Goal: Communication & Community: Ask a question

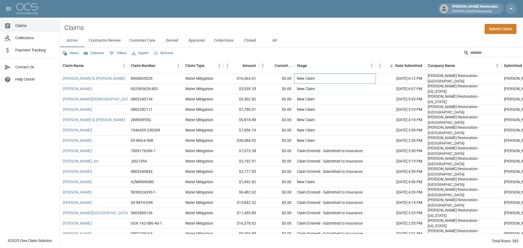
click at [329, 80] on div "New Claim" at bounding box center [335, 79] width 82 height 10
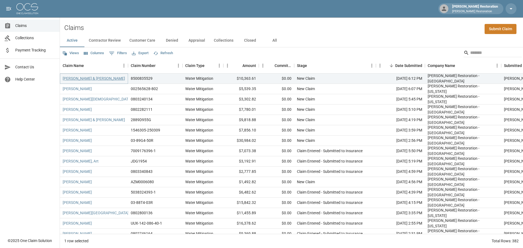
click at [88, 78] on link "[PERSON_NAME] & [PERSON_NAME]" at bounding box center [94, 78] width 62 height 5
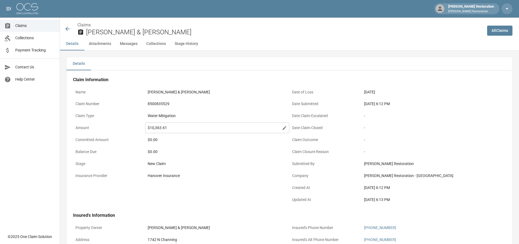
click at [286, 128] on icon at bounding box center [285, 128] width 4 height 4
drag, startPoint x: 177, startPoint y: 129, endPoint x: 154, endPoint y: 131, distance: 23.0
click at [154, 131] on div "$ ******** ​" at bounding box center [209, 128] width 128 height 11
paste input "number"
type input "********"
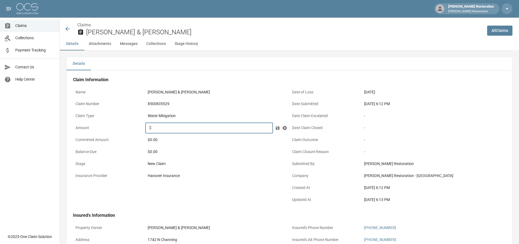
click at [279, 128] on icon at bounding box center [278, 128] width 4 height 4
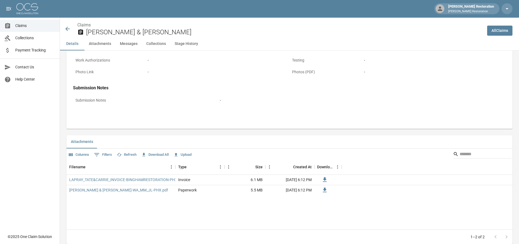
scroll to position [245, 0]
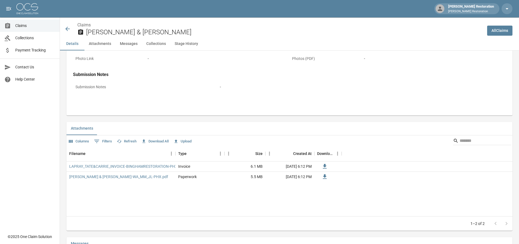
click at [181, 142] on button "Upload" at bounding box center [182, 141] width 21 height 8
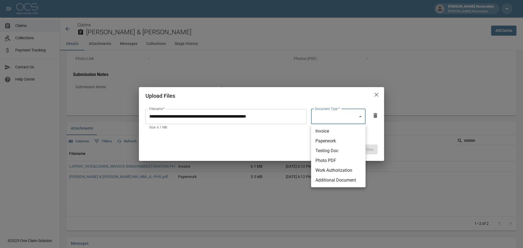
click at [336, 118] on body "[PERSON_NAME] Restoration [PERSON_NAME] Restoration Claims Collections Payment …" at bounding box center [261, 159] width 523 height 809
click at [338, 134] on li "Invoice" at bounding box center [338, 131] width 55 height 10
type input "********"
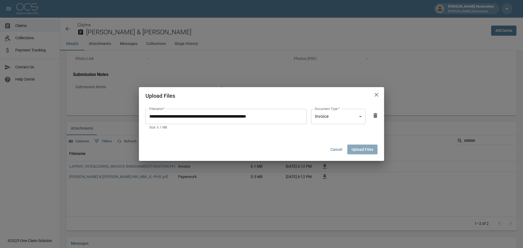
click at [362, 148] on button "Upload Files" at bounding box center [363, 150] width 30 height 10
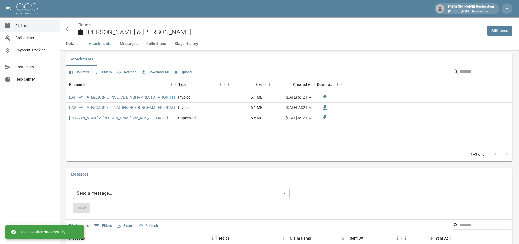
scroll to position [327, 0]
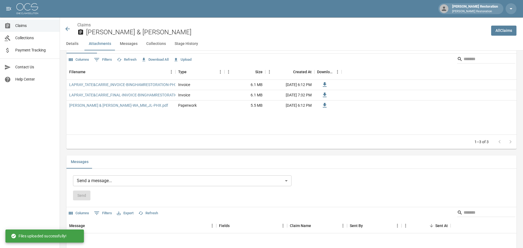
click at [99, 181] on body "[PERSON_NAME] Restoration [PERSON_NAME] Restoration Claims Collections Payment …" at bounding box center [261, 77] width 523 height 809
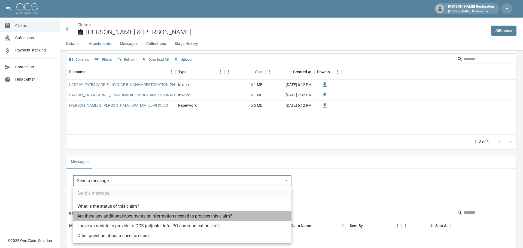
click at [142, 218] on li "Are there any additional documents or information needed to process this claim?" at bounding box center [182, 217] width 219 height 10
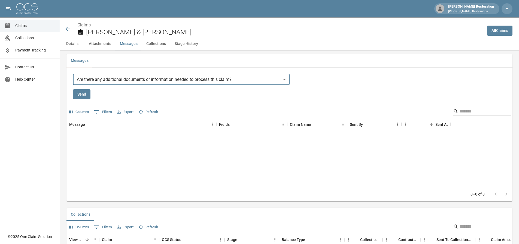
scroll to position [436, 0]
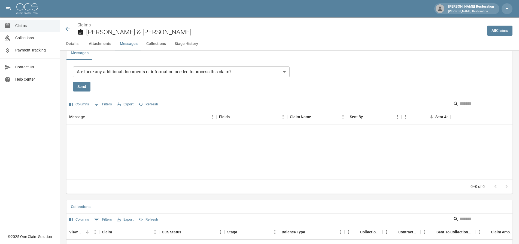
click at [95, 141] on div "Message Fields Claim Name Sent By Sent At No rows" at bounding box center [290, 144] width 446 height 70
click at [87, 131] on div "Message Fields Claim Name Sent By Sent At No rows" at bounding box center [290, 144] width 446 height 70
click at [76, 126] on div "Message Fields Claim Name Sent By Sent At No rows" at bounding box center [290, 144] width 446 height 70
click at [141, 83] on div "Send" at bounding box center [181, 87] width 217 height 10
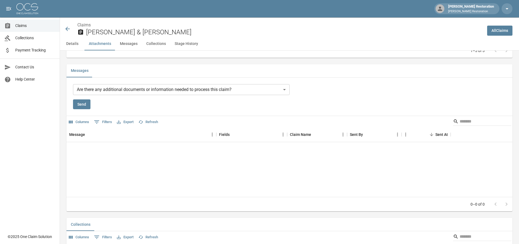
scroll to position [409, 0]
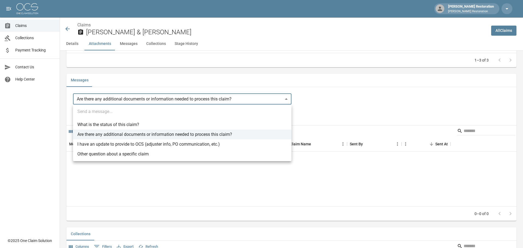
click at [96, 113] on ul "Send a message... What is the status of this claim? Are there any additional do…" at bounding box center [182, 133] width 219 height 57
click at [126, 156] on li "Other question about a specific claim" at bounding box center [182, 154] width 219 height 10
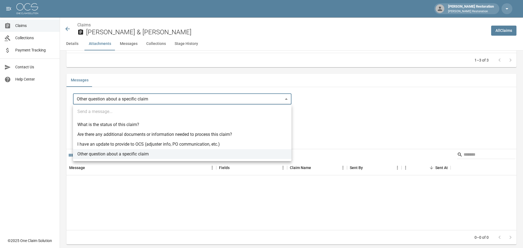
click at [144, 101] on body "[PERSON_NAME] Restoration [PERSON_NAME] Restoration Claims Collections Payment …" at bounding box center [261, 7] width 523 height 833
click at [128, 134] on li "Are there any additional documents or information needed to process this claim?" at bounding box center [182, 135] width 219 height 10
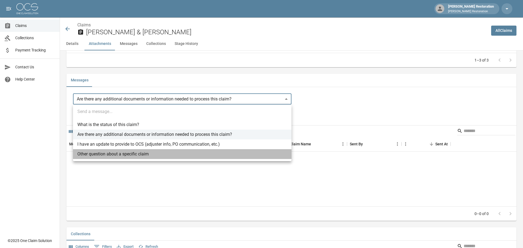
click at [124, 154] on li "Other question about a specific claim" at bounding box center [182, 154] width 219 height 10
type input "**********"
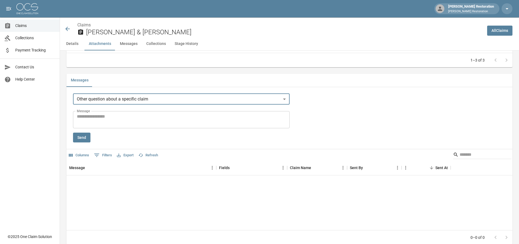
click at [120, 116] on textarea "Message" at bounding box center [181, 119] width 209 height 13
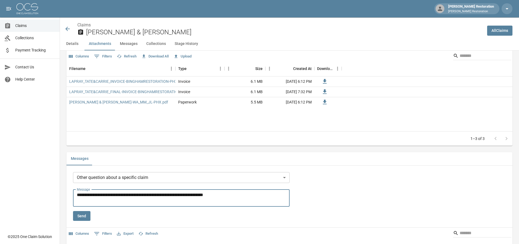
scroll to position [327, 0]
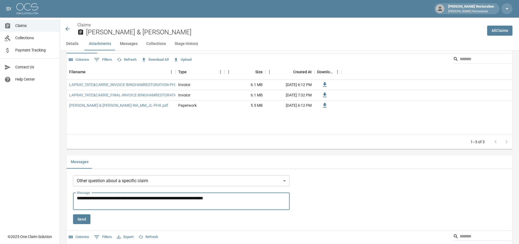
click at [142, 199] on textarea "**********" at bounding box center [182, 201] width 211 height 13
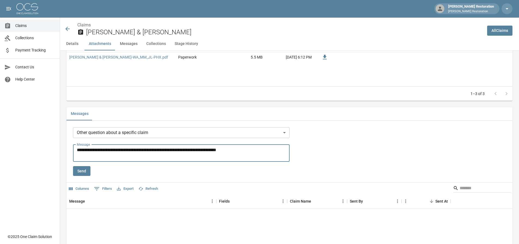
scroll to position [382, 0]
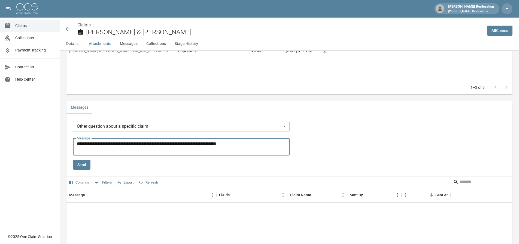
type textarea "**********"
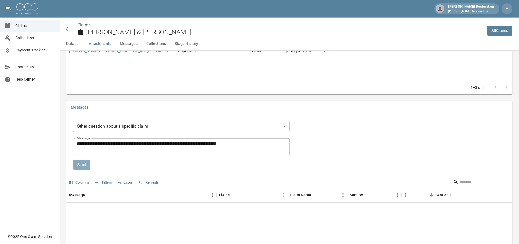
click at [79, 163] on button "Send" at bounding box center [81, 165] width 17 height 10
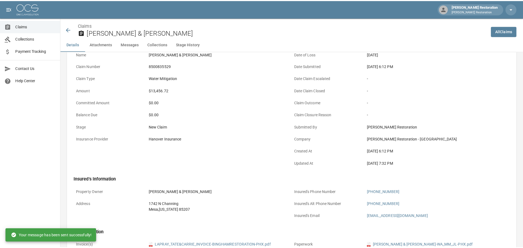
scroll to position [0, 0]
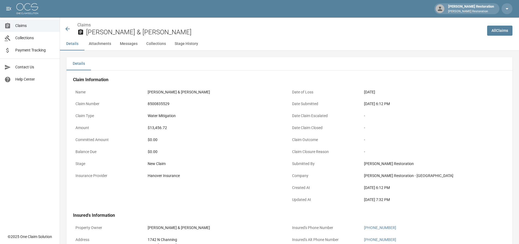
click at [19, 10] on img at bounding box center [27, 8] width 22 height 11
